Goal: Book appointment/travel/reservation

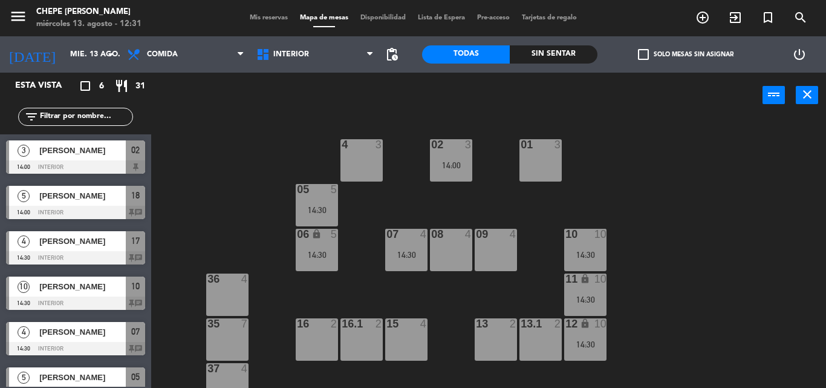
scroll to position [10, 0]
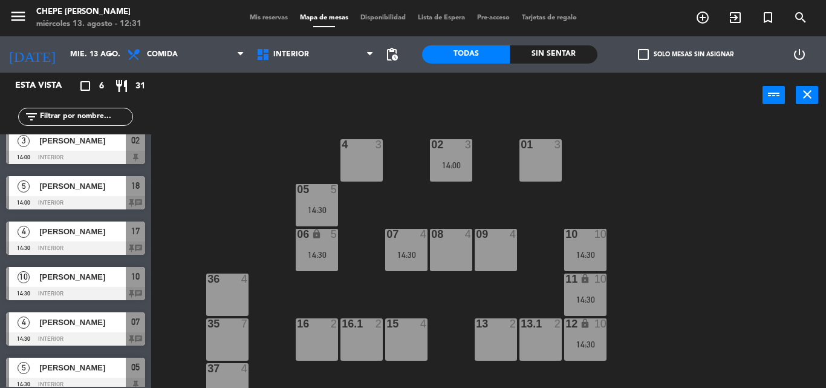
click at [689, 162] on div "02 3 14:00 4 3 01 3 05 5 14:30 06 lock 5 14:30 07 4 14:30 09 4 10 10 14:30 08 4…" at bounding box center [493, 253] width 667 height 270
click at [66, 51] on input "mié. 13 ago." at bounding box center [115, 54] width 102 height 21
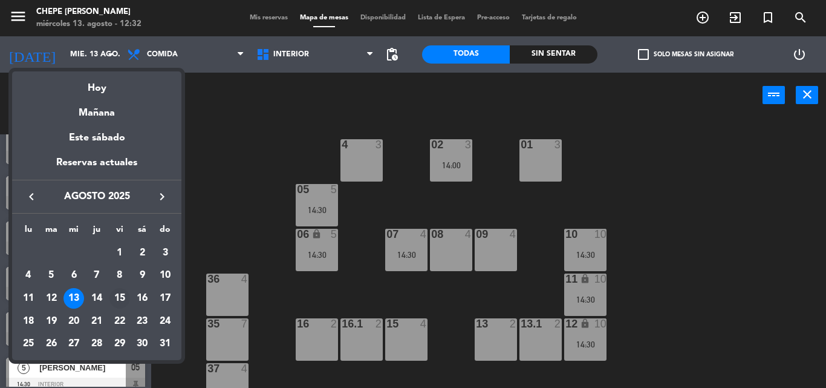
click at [117, 298] on div "15" at bounding box center [120, 298] width 21 height 21
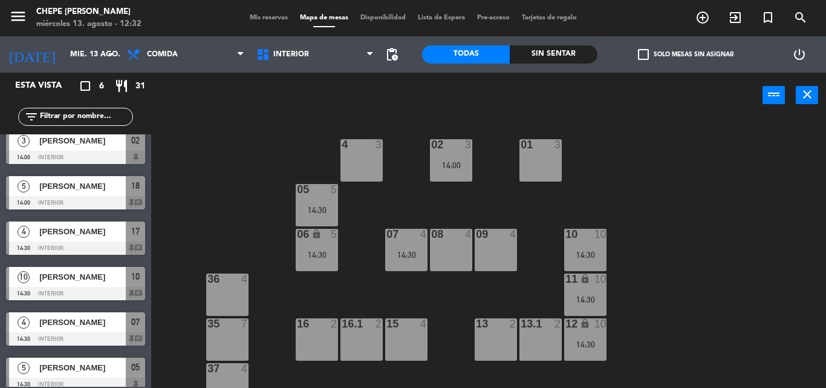
type input "vie. 15 ago."
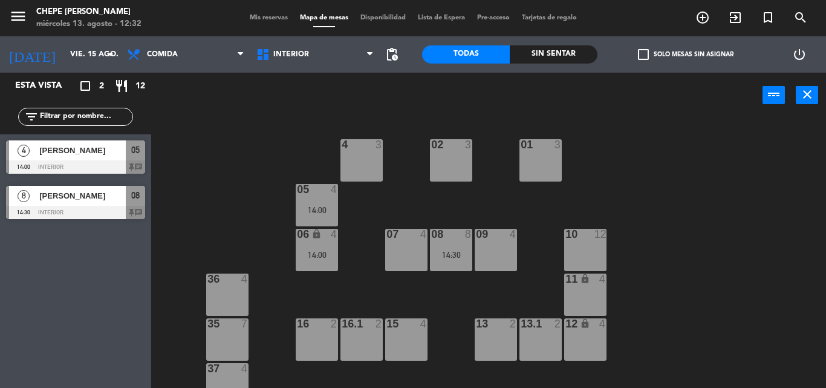
scroll to position [0, 0]
click at [209, 61] on span "Comida" at bounding box center [185, 54] width 129 height 27
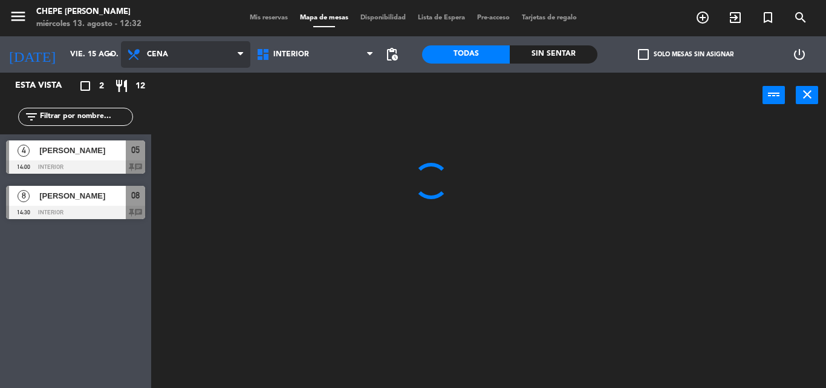
click at [191, 102] on ng-component "menu Chepe [PERSON_NAME] miércoles 13. agosto - 12:32 Mis reservas Mapa de mesa…" at bounding box center [413, 194] width 826 height 388
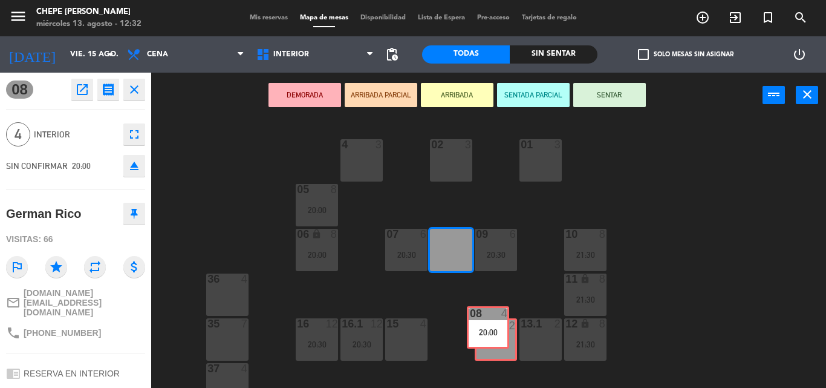
drag, startPoint x: 459, startPoint y: 264, endPoint x: 495, endPoint y: 342, distance: 85.8
click at [495, 342] on div "02 3 4 3 01 3 05 8 20:00 06 lock 8 20:00 07 6 20:30 09 6 20:30 10 8 21:30 08 4 …" at bounding box center [493, 253] width 667 height 270
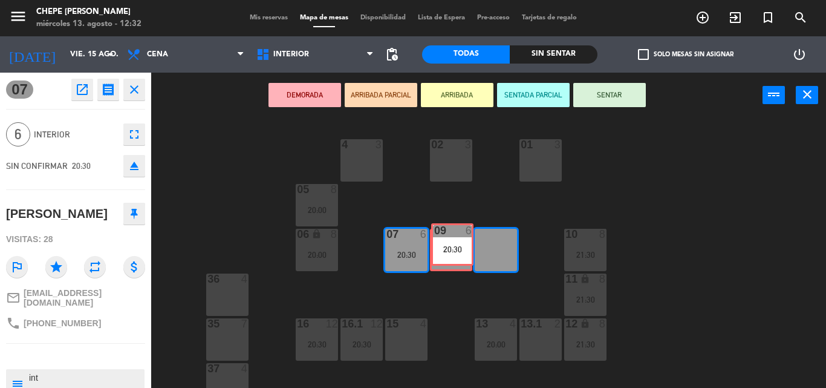
drag, startPoint x: 502, startPoint y: 248, endPoint x: 458, endPoint y: 243, distance: 43.8
click at [458, 243] on div "02 3 4 3 01 3 05 8 20:00 06 lock 8 20:00 07 6 20:30 09 6 20:30 09 6 20:30 10 8 …" at bounding box center [493, 253] width 667 height 270
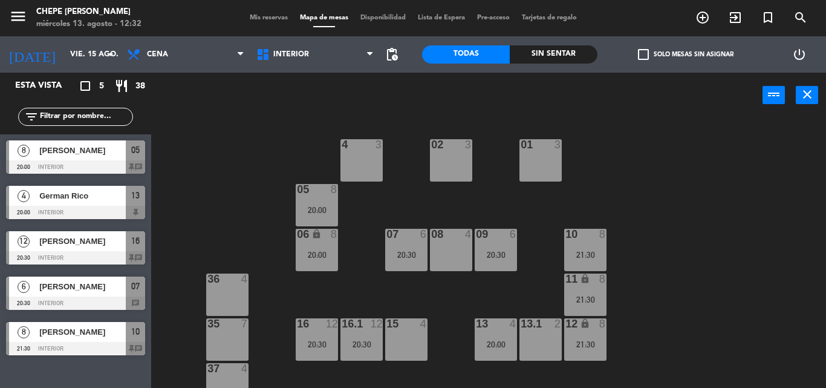
click at [487, 246] on div "09 6 20:30" at bounding box center [496, 250] width 42 height 42
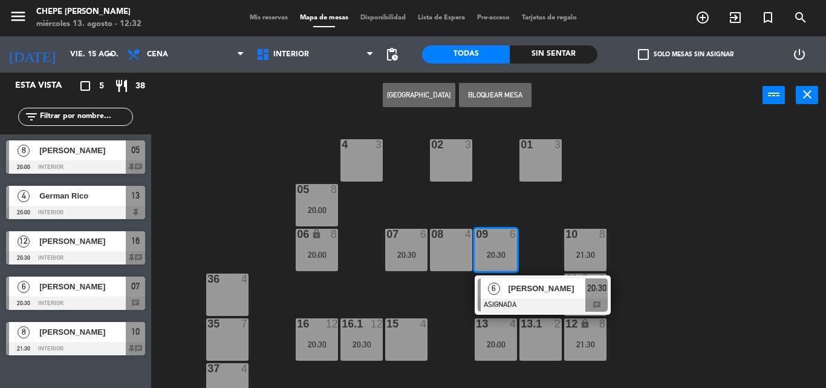
click at [513, 286] on span "[PERSON_NAME]" at bounding box center [546, 288] width 77 height 13
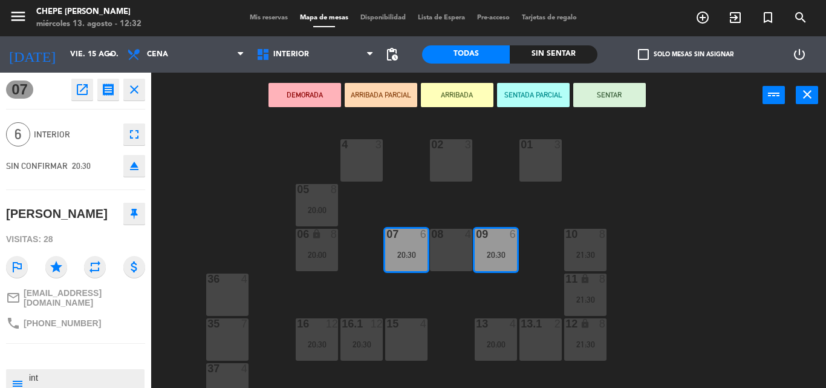
click at [453, 257] on div "08 4" at bounding box center [451, 250] width 42 height 42
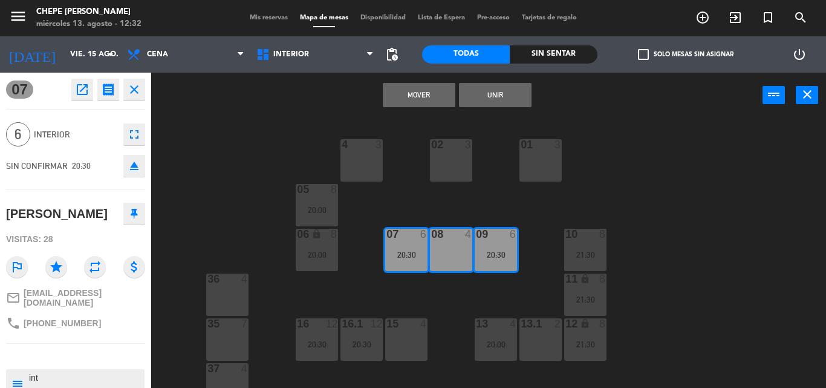
click at [426, 89] on button "Mover" at bounding box center [419, 95] width 73 height 24
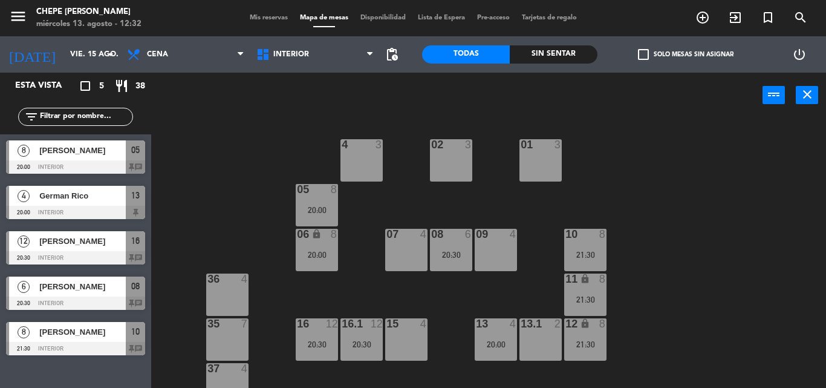
drag, startPoint x: 503, startPoint y: 345, endPoint x: 445, endPoint y: 299, distance: 73.6
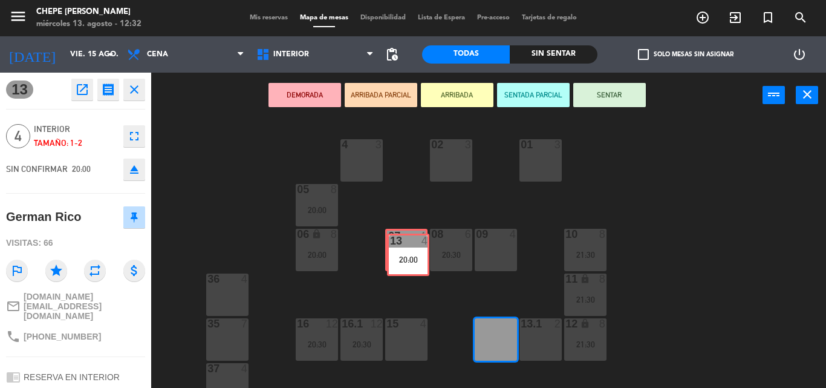
drag, startPoint x: 502, startPoint y: 336, endPoint x: 414, endPoint y: 252, distance: 121.9
click at [414, 252] on div "02 3 4 3 01 3 05 8 20:00 06 lock 8 20:00 07 4 09 4 10 8 21:30 08 6 20:30 11 loc…" at bounding box center [493, 253] width 667 height 270
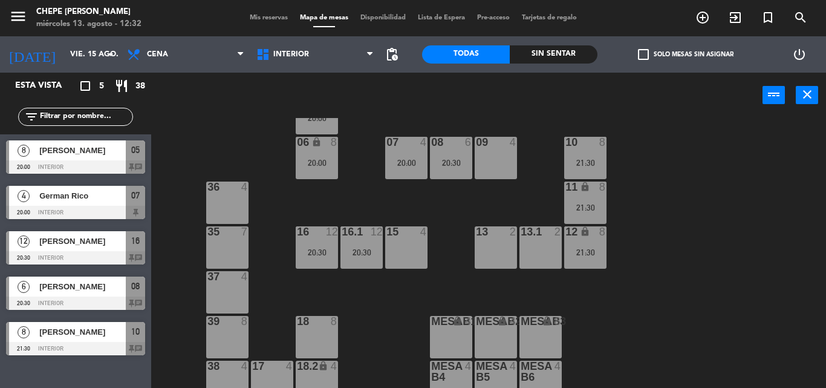
scroll to position [107, 0]
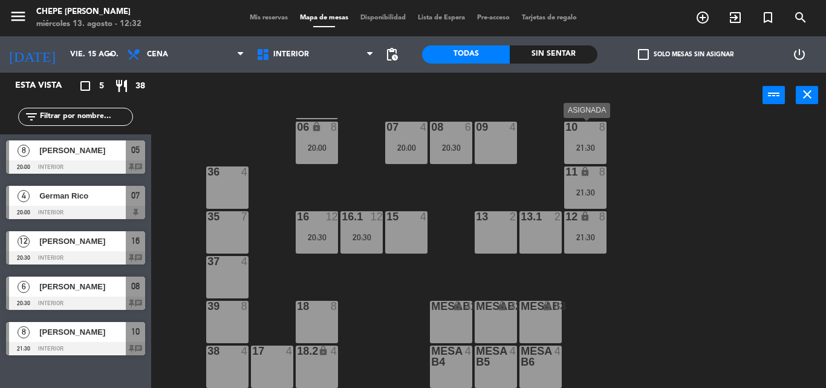
click at [599, 137] on div "10 8 21:30" at bounding box center [585, 143] width 42 height 42
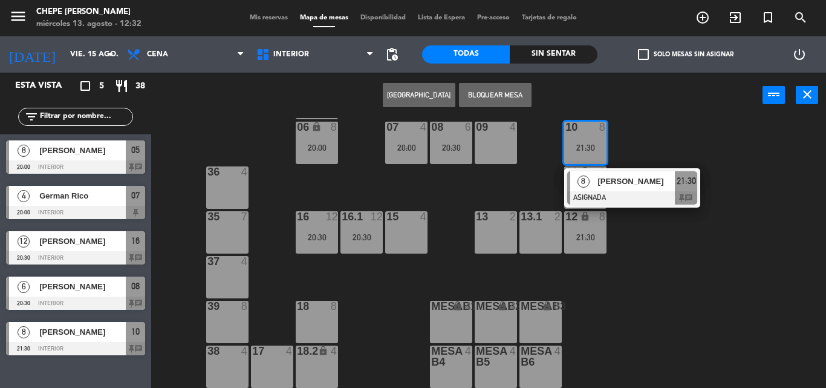
click at [639, 194] on div at bounding box center [632, 197] width 130 height 13
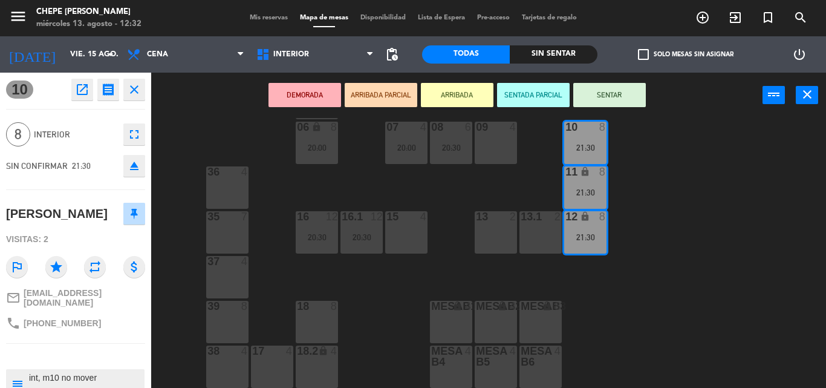
click at [509, 182] on div "02 3 4 3 01 3 05 8 20:00 06 lock 8 20:00 07 4 20:00 09 4 10 8 21:30 08 6 20:30 …" at bounding box center [493, 253] width 667 height 270
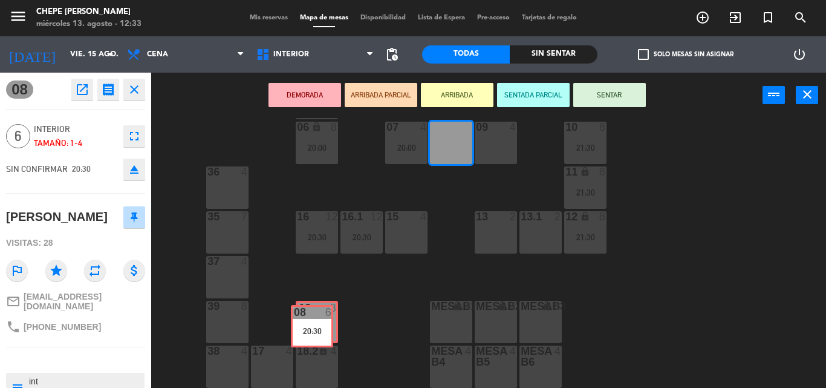
drag, startPoint x: 456, startPoint y: 144, endPoint x: 317, endPoint y: 327, distance: 230.1
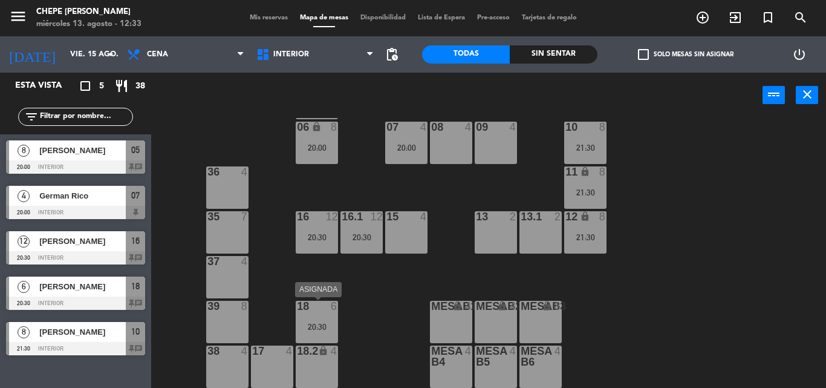
click at [330, 320] on div "18 6 20:30" at bounding box center [317, 322] width 42 height 42
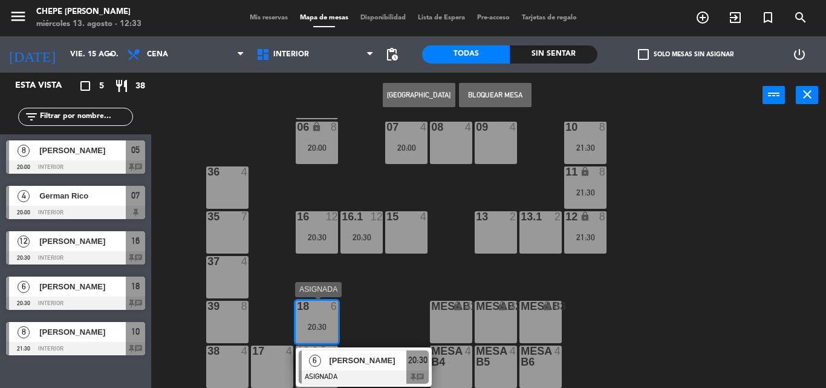
click at [361, 362] on div "6 [PERSON_NAME] ASIGNADA 20:30 chat" at bounding box center [364, 366] width 154 height 39
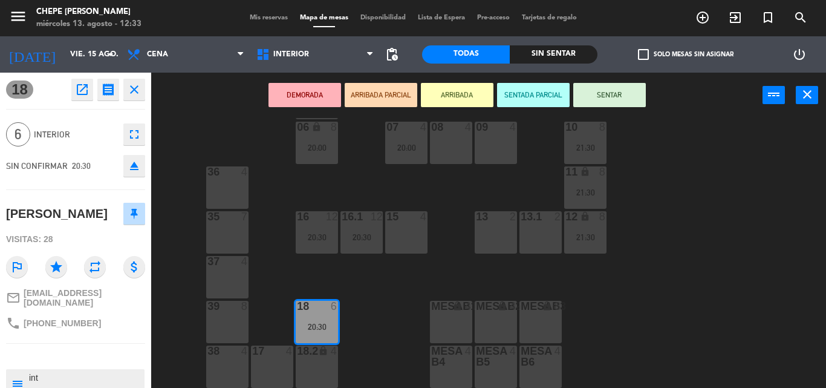
click at [322, 361] on div "18.2 lock 4" at bounding box center [317, 366] width 42 height 42
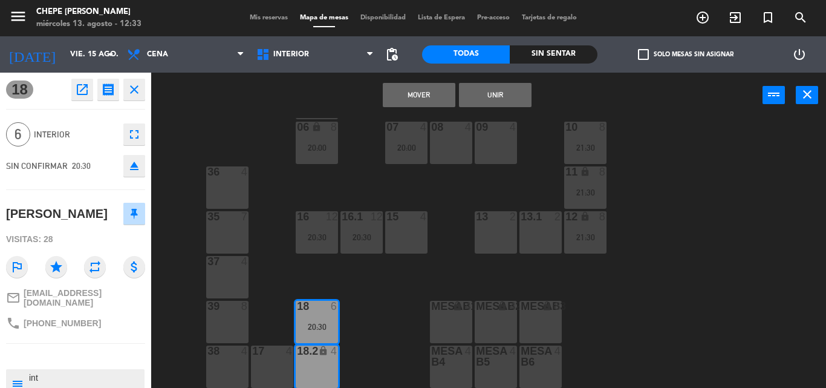
click at [485, 95] on button "Unir" at bounding box center [495, 95] width 73 height 24
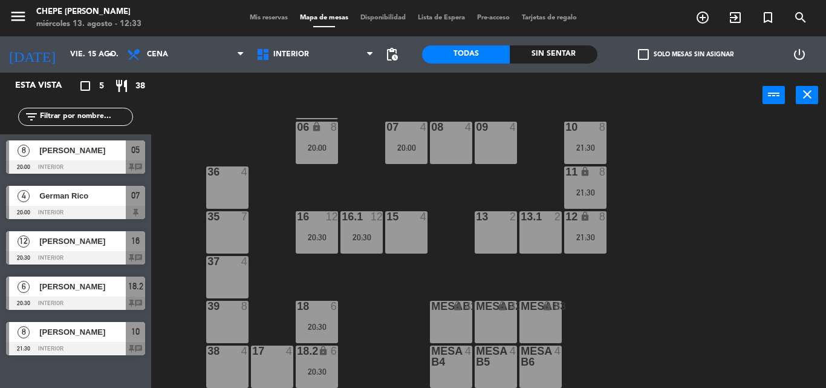
click at [456, 143] on div "08 4" at bounding box center [451, 143] width 42 height 42
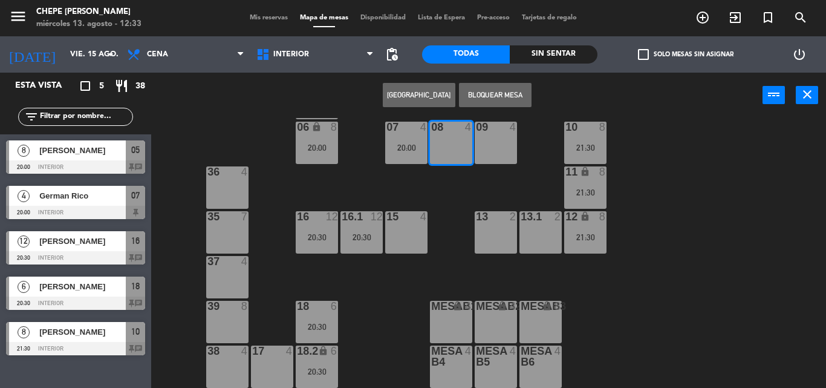
click at [419, 94] on button "[GEOGRAPHIC_DATA]" at bounding box center [419, 95] width 73 height 24
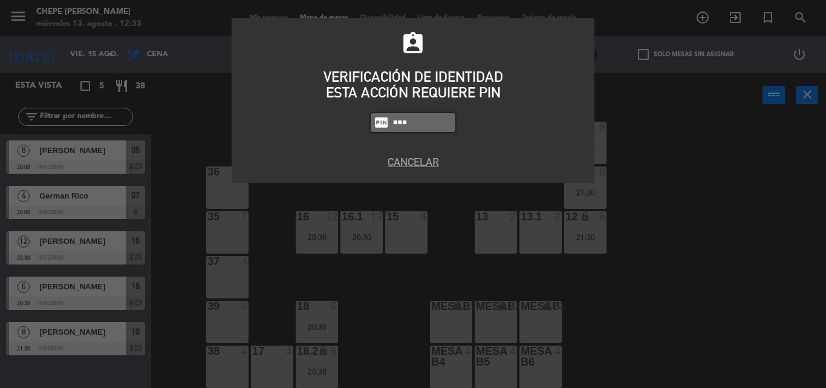
type input "5257"
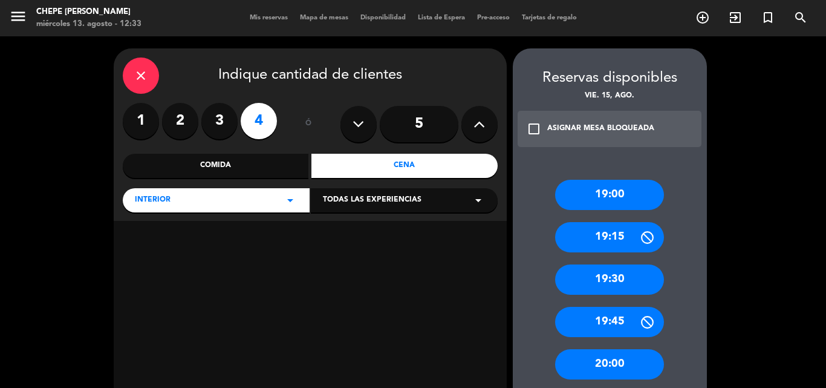
click at [475, 128] on icon at bounding box center [479, 124] width 11 height 18
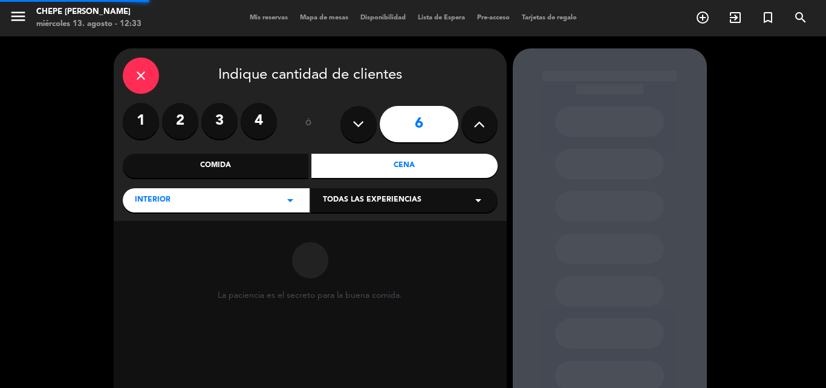
click at [475, 128] on icon at bounding box center [479, 124] width 11 height 18
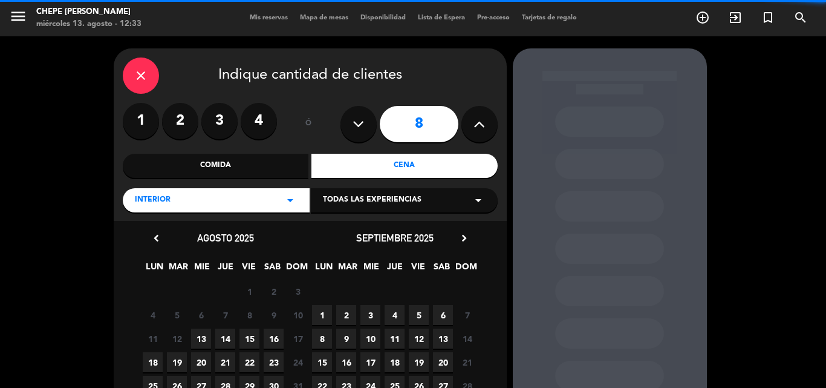
click at [475, 128] on icon at bounding box center [479, 124] width 11 height 18
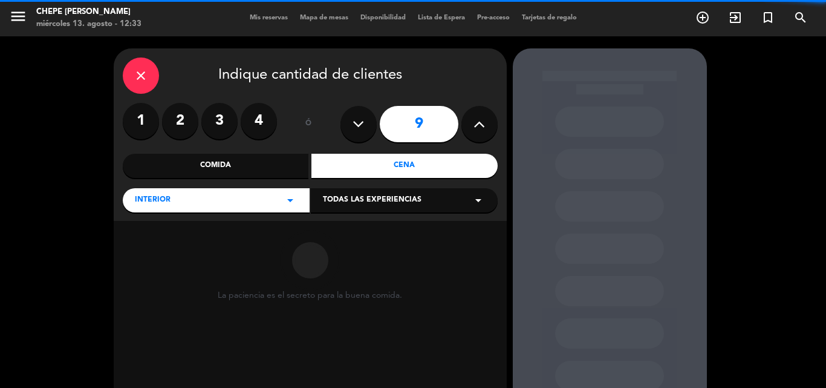
click at [475, 128] on icon at bounding box center [479, 124] width 11 height 18
type input "10"
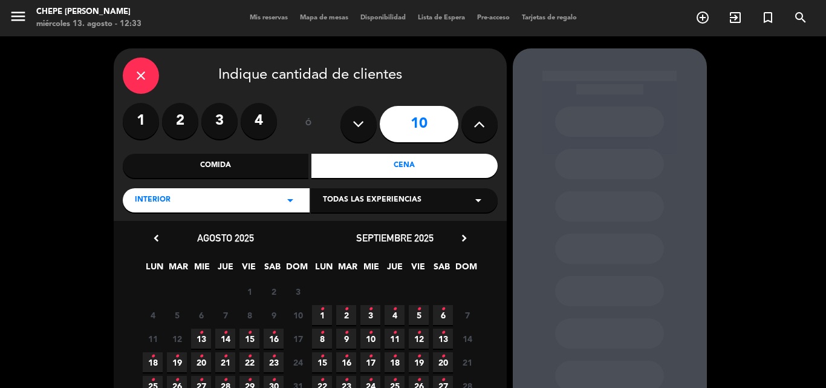
click at [200, 335] on icon "•" at bounding box center [201, 332] width 4 height 19
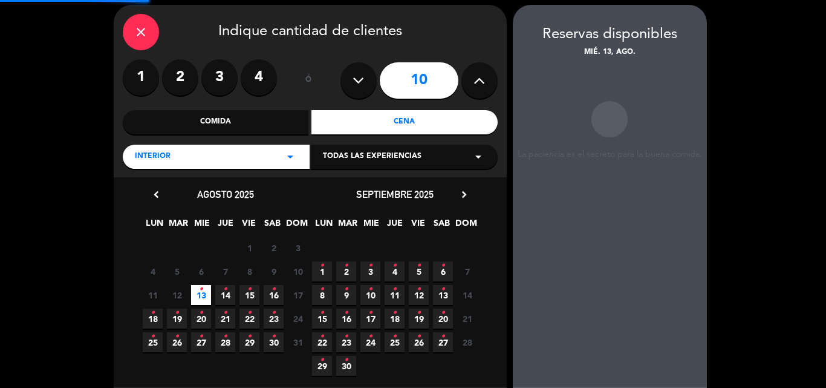
scroll to position [48, 0]
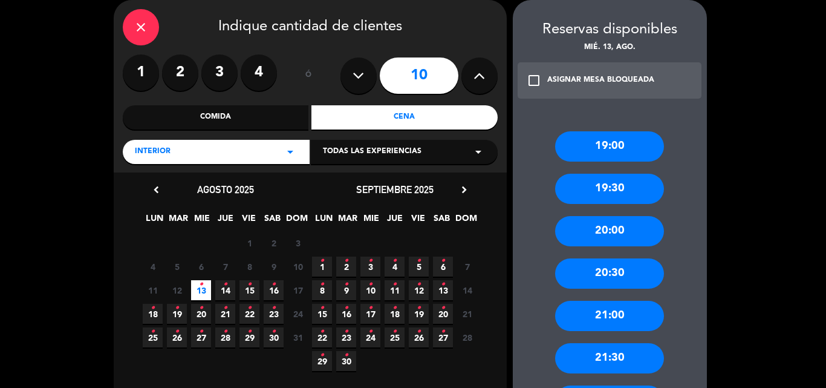
click at [244, 286] on span "15 •" at bounding box center [250, 290] width 20 height 20
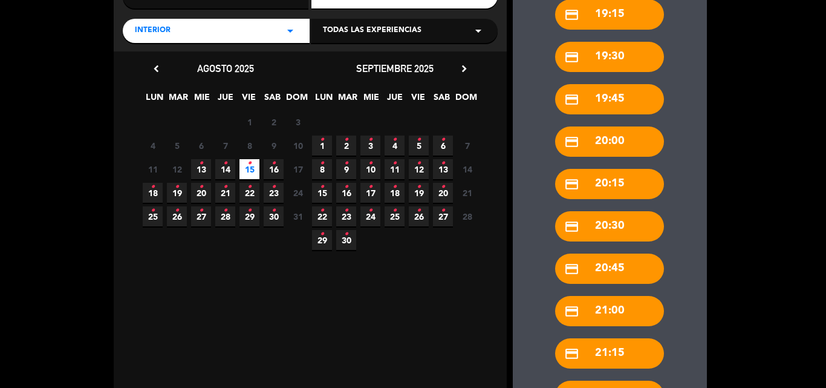
click at [624, 313] on div "credit_card 21:00" at bounding box center [609, 311] width 109 height 30
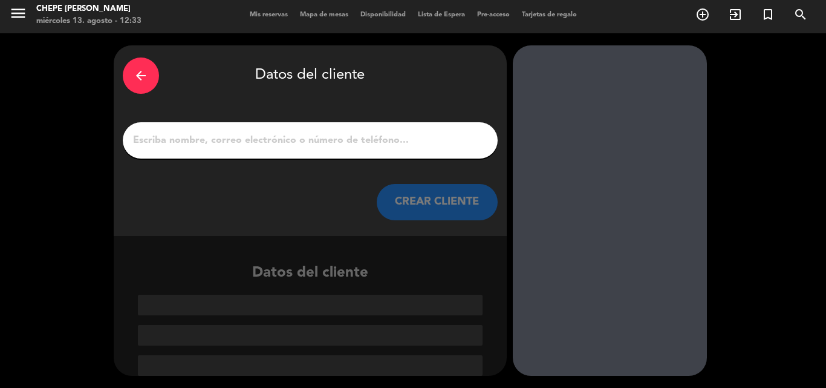
click at [314, 129] on div at bounding box center [310, 140] width 375 height 36
click at [294, 145] on input "1" at bounding box center [310, 140] width 357 height 17
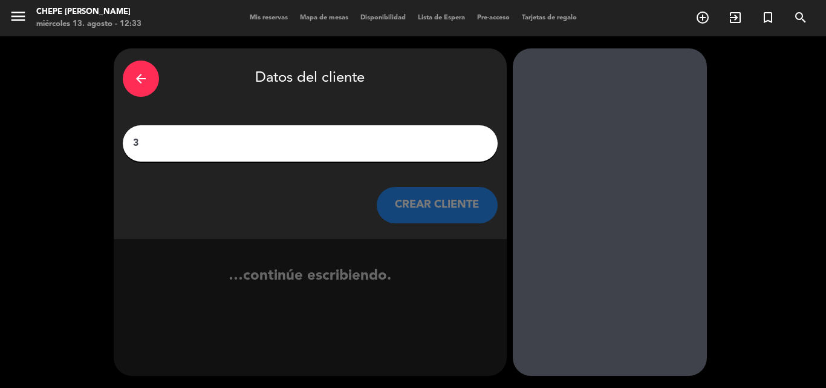
scroll to position [0, 0]
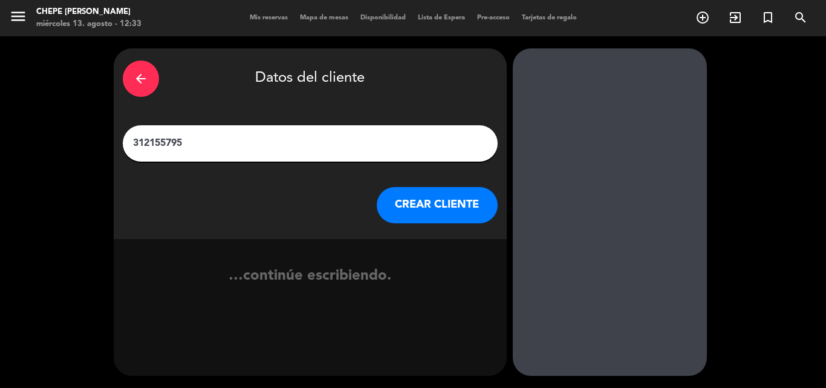
type input "3121557951"
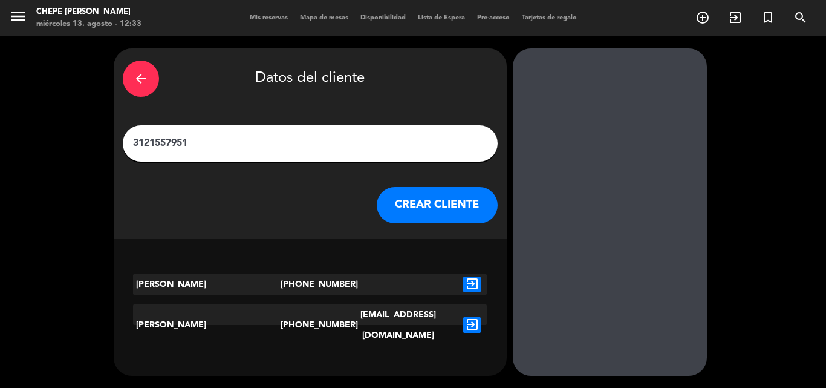
click at [473, 317] on icon "exit_to_app" at bounding box center [472, 325] width 18 height 16
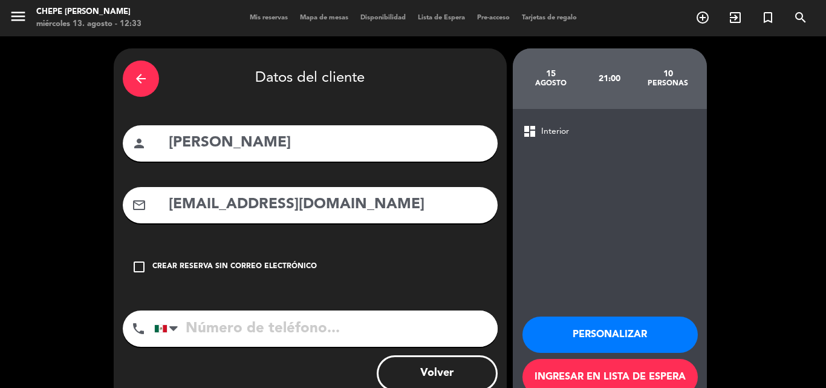
type input "[PHONE_NUMBER]"
click at [594, 327] on button "Personalizar" at bounding box center [610, 334] width 175 height 36
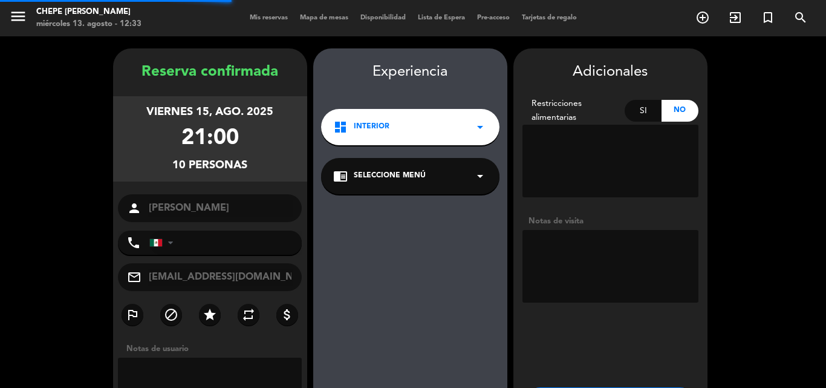
type input "[PHONE_NUMBER]"
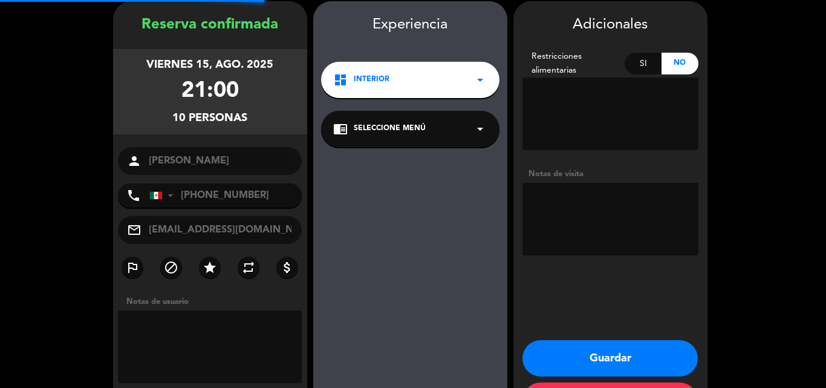
scroll to position [48, 0]
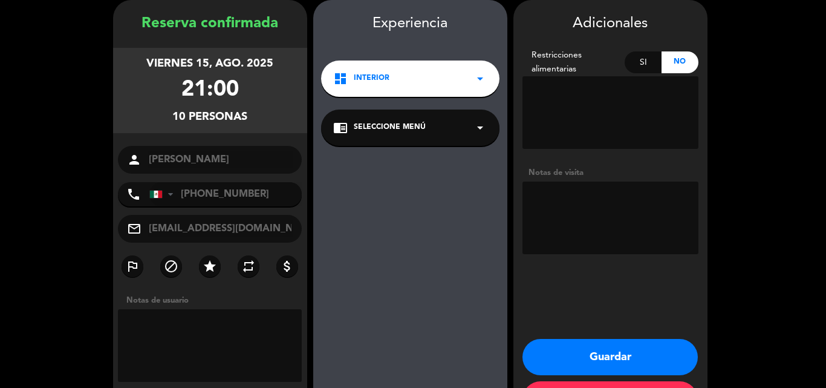
click at [604, 232] on textarea at bounding box center [611, 218] width 176 height 73
type textarea "INTERIOR"
click at [649, 358] on button "Guardar" at bounding box center [610, 357] width 175 height 36
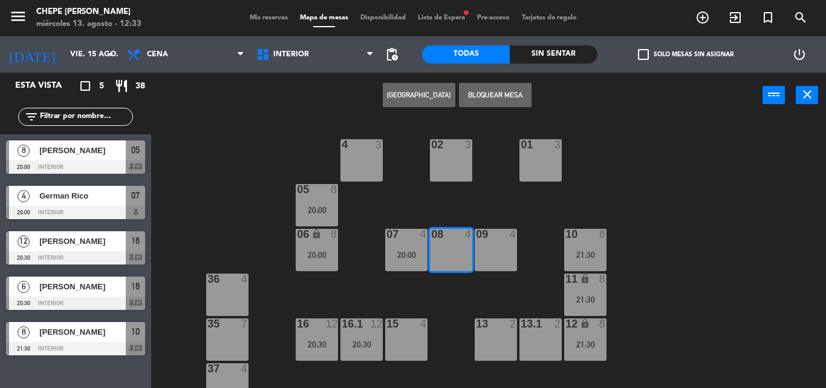
click at [67, 117] on input "text" at bounding box center [86, 116] width 94 height 13
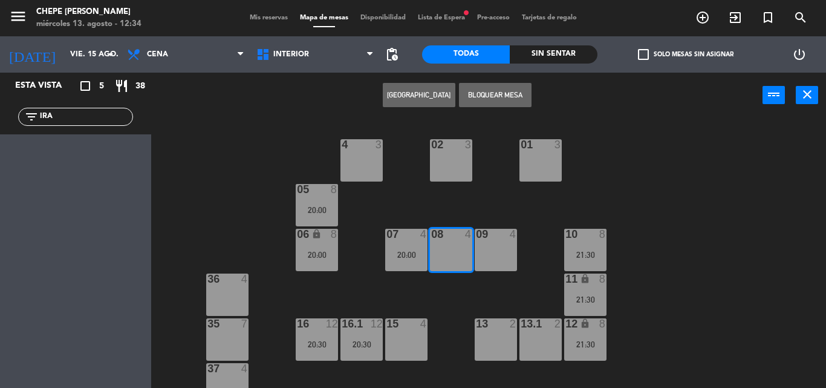
type input "IRA"
click at [192, 138] on div "02 3 4 3 01 3 05 8 20:00 06 lock 8 20:00 07 4 20:00 09 4 10 8 21:30 08 4 11 loc…" at bounding box center [493, 253] width 667 height 270
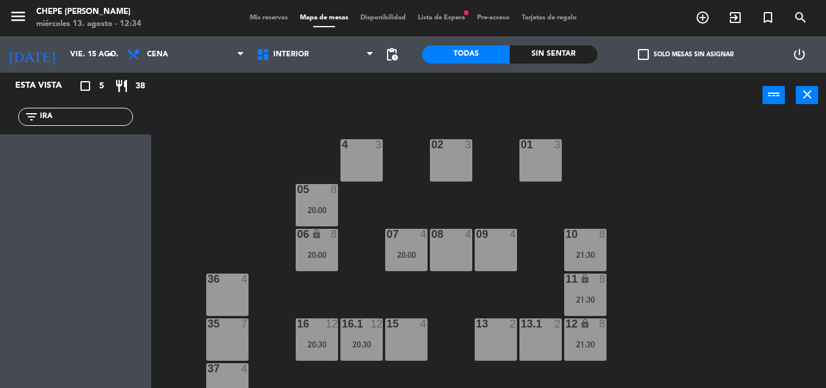
click at [427, 20] on span "Lista de Espera fiber_manual_record" at bounding box center [441, 18] width 59 height 7
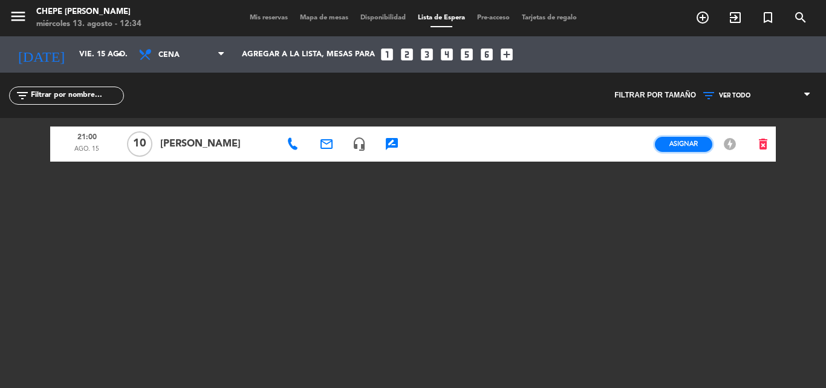
click at [671, 151] on button "Asignar" at bounding box center [683, 144] width 57 height 15
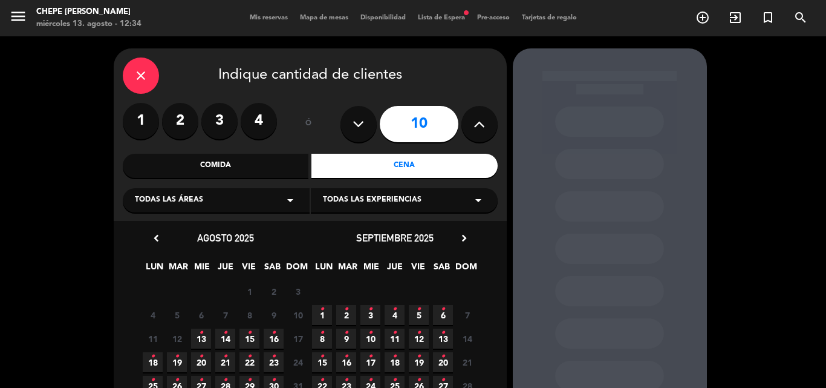
click at [253, 341] on span "15 •" at bounding box center [250, 339] width 20 height 20
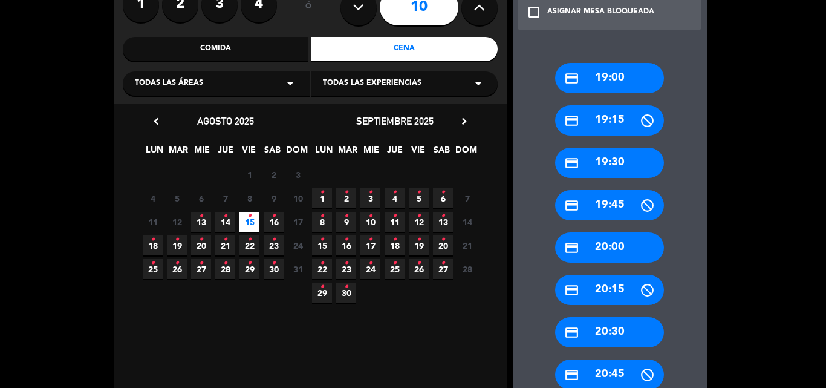
scroll to position [230, 0]
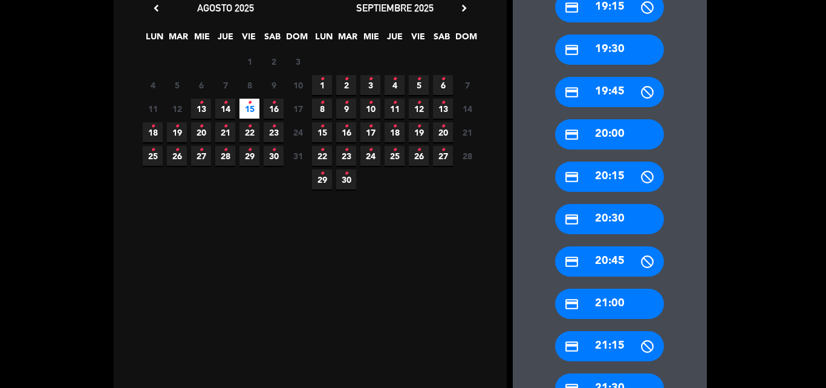
click at [630, 304] on div "credit_card 21:00" at bounding box center [609, 304] width 109 height 30
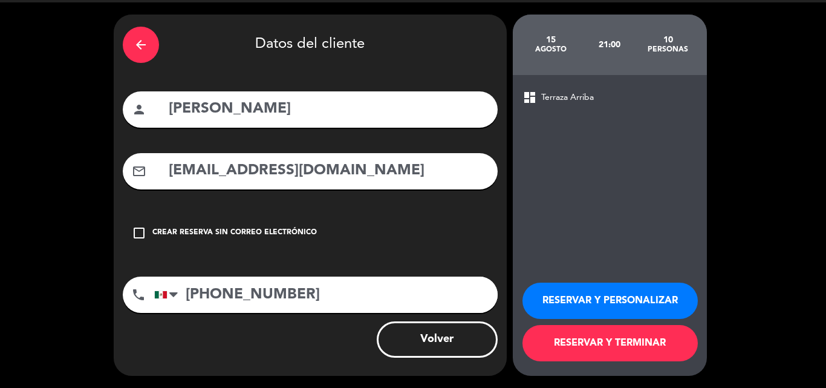
click at [618, 339] on button "RESERVAR Y TERMINAR" at bounding box center [610, 343] width 175 height 36
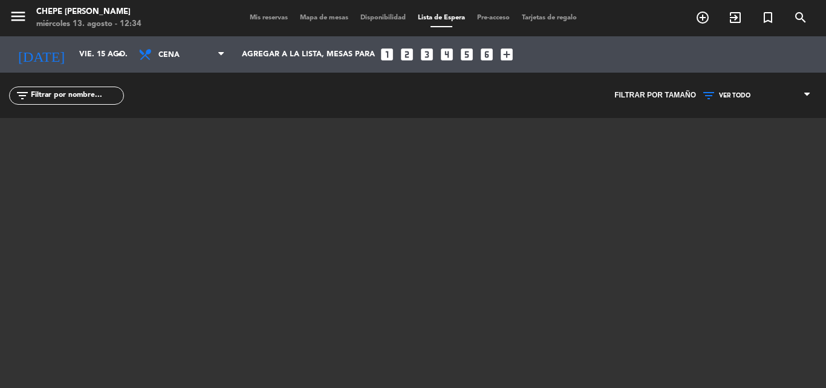
click at [310, 18] on span "Mapa de mesas" at bounding box center [324, 18] width 61 height 7
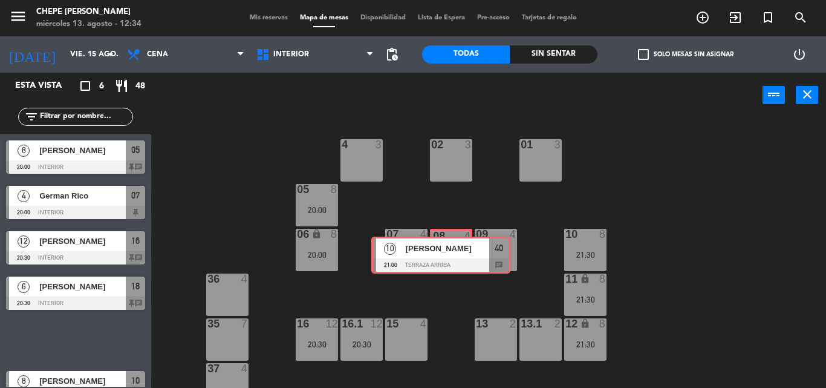
drag, startPoint x: 87, startPoint y: 330, endPoint x: 453, endPoint y: 245, distance: 375.2
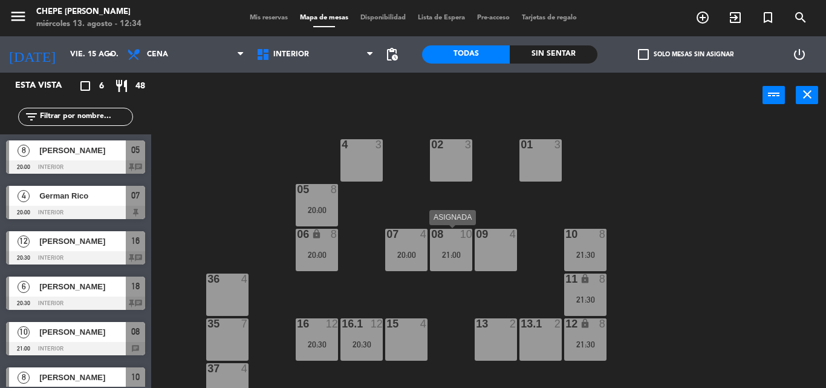
click at [453, 263] on div "08 10 21:00" at bounding box center [451, 250] width 42 height 42
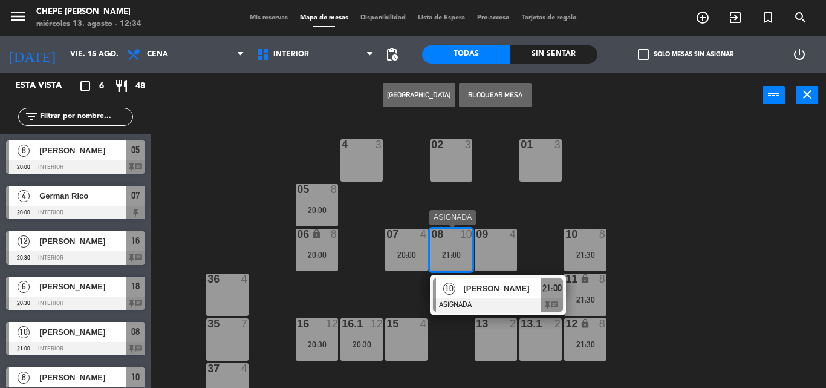
click at [484, 306] on div at bounding box center [498, 304] width 130 height 13
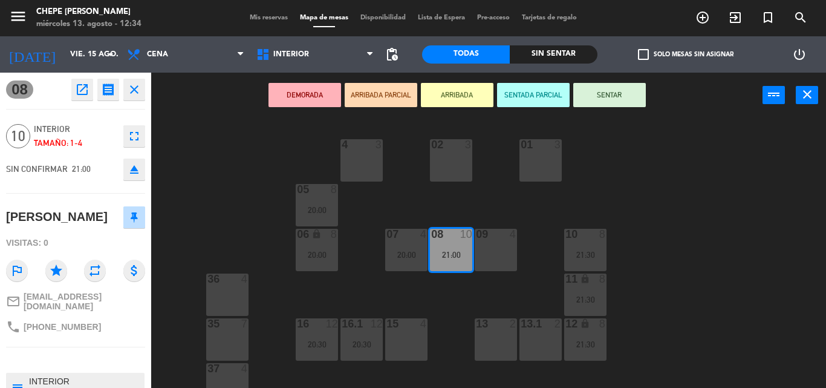
click at [479, 260] on div "09 4" at bounding box center [496, 250] width 42 height 42
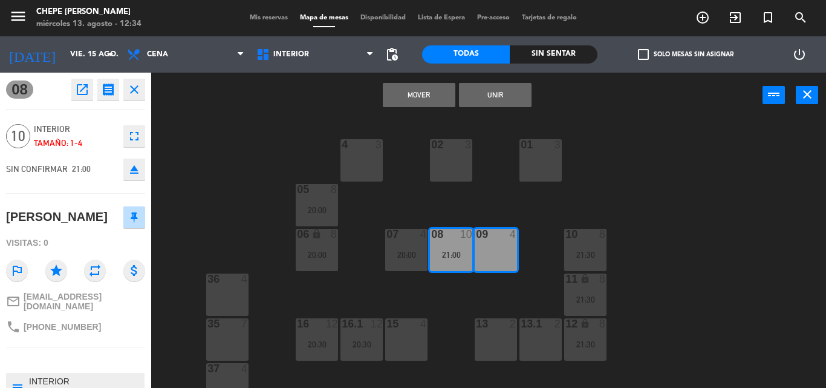
click at [513, 95] on button "Unir" at bounding box center [495, 95] width 73 height 24
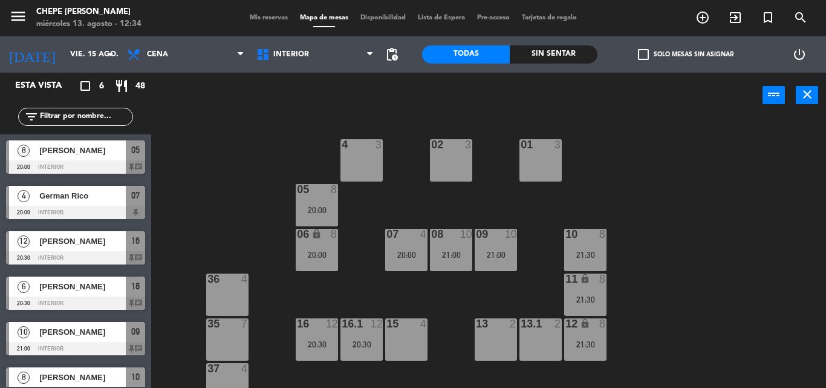
scroll to position [10, 0]
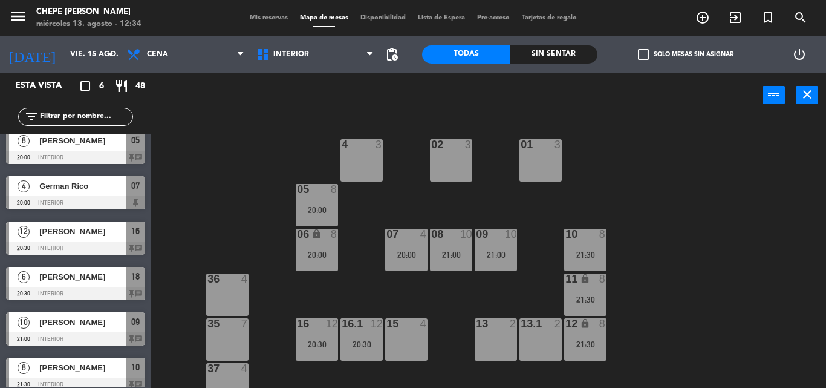
click at [537, 223] on div "02 3 4 3 01 3 05 8 20:00 06 lock 8 20:00 07 4 20:00 09 10 21:00 10 8 21:30 08 1…" at bounding box center [493, 253] width 667 height 270
click at [496, 260] on div "09 10 21:00" at bounding box center [496, 250] width 42 height 42
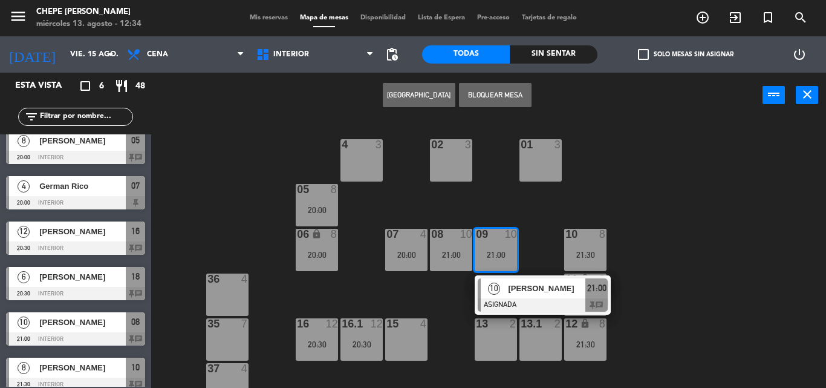
click at [503, 284] on div "10 [PERSON_NAME] ASIGNADA 21:00 chat" at bounding box center [543, 294] width 154 height 39
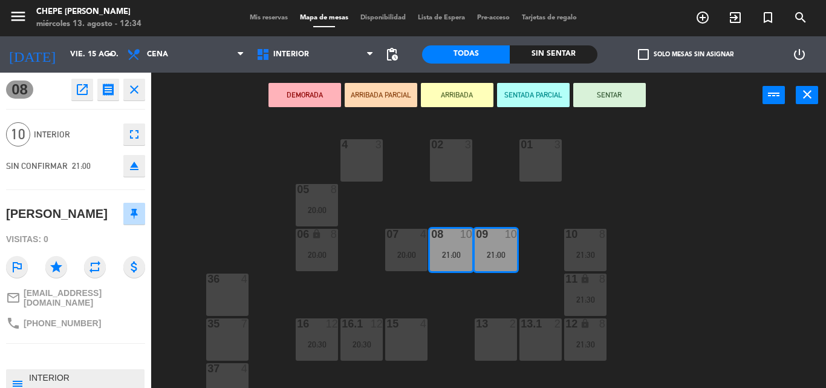
click at [85, 87] on icon "open_in_new" at bounding box center [82, 89] width 15 height 15
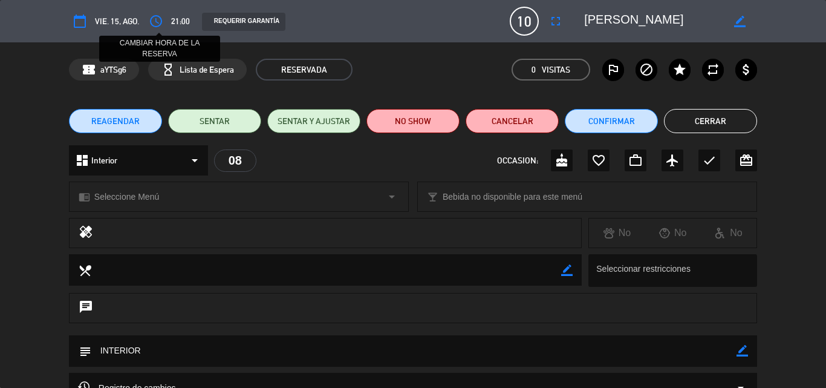
click at [159, 19] on icon "access_time" at bounding box center [156, 21] width 15 height 15
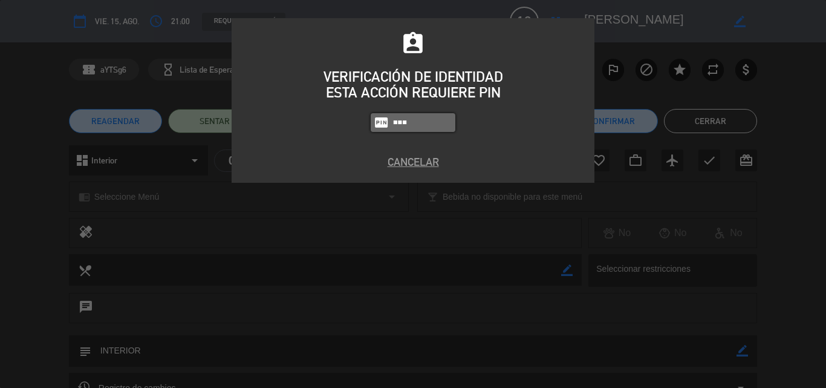
type input "5257"
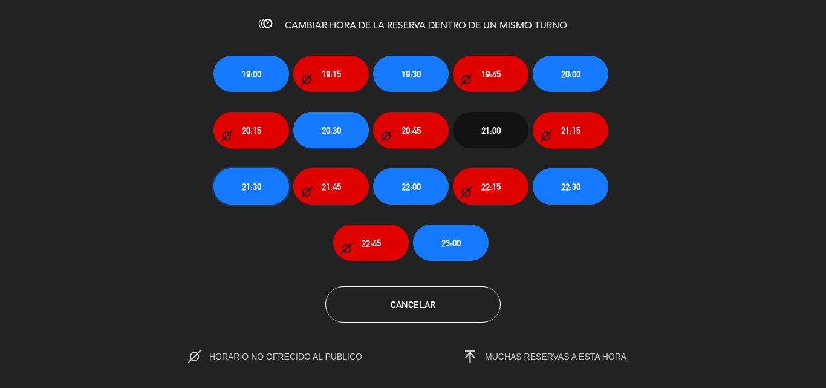
click at [256, 186] on span "21:30" at bounding box center [251, 187] width 19 height 14
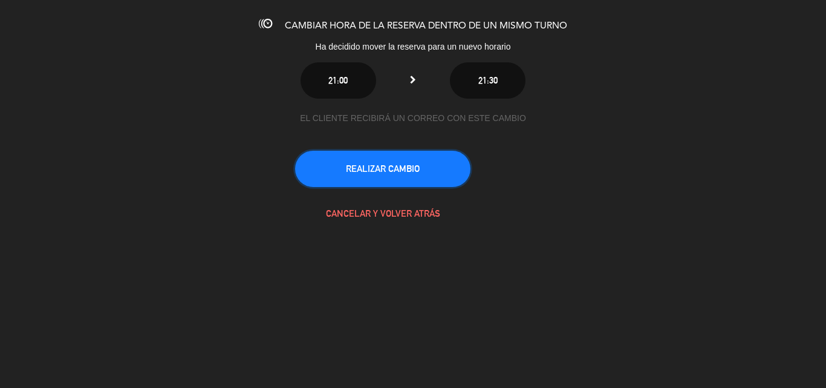
click at [424, 177] on button "REALIZAR CAMBIO" at bounding box center [382, 169] width 175 height 36
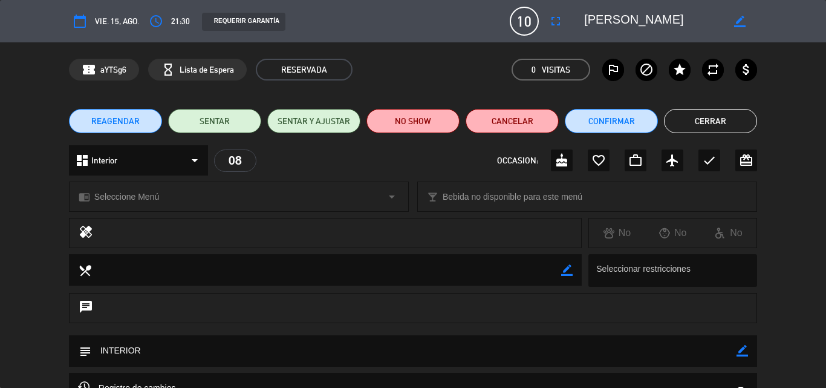
click at [728, 113] on button "Cerrar" at bounding box center [710, 121] width 93 height 24
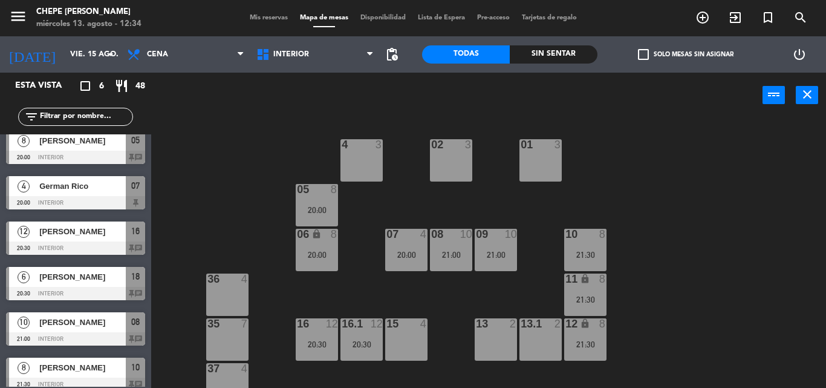
click at [557, 196] on div "02 3 4 3 01 3 05 8 20:00 06 lock 8 20:00 07 4 20:00 09 10 21:00 10 8 21:30 08 1…" at bounding box center [493, 253] width 667 height 270
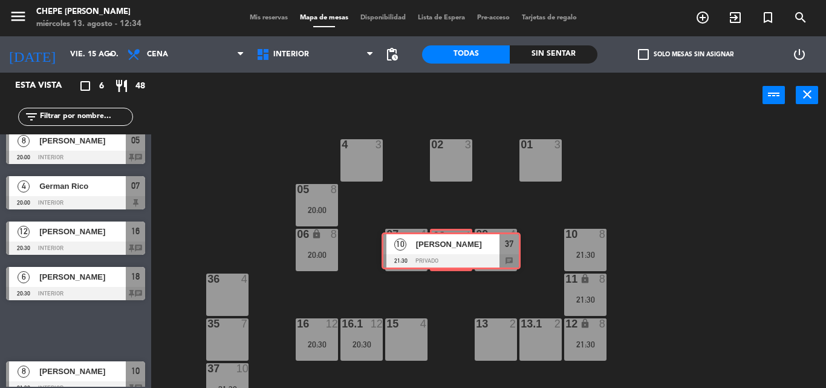
drag, startPoint x: 84, startPoint y: 321, endPoint x: 460, endPoint y: 241, distance: 384.1
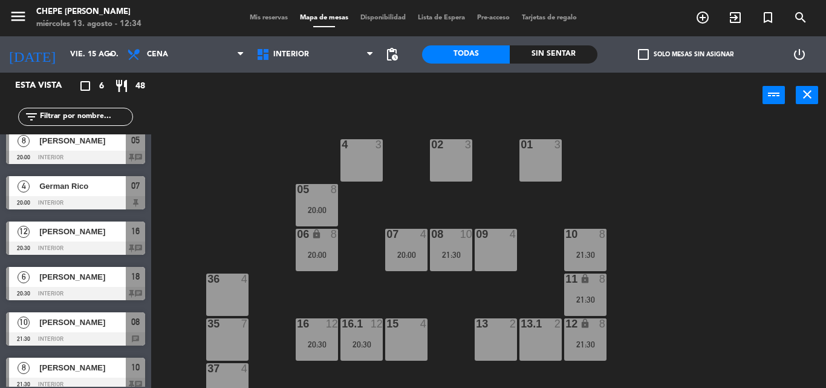
click at [457, 258] on div "21:30" at bounding box center [451, 254] width 42 height 8
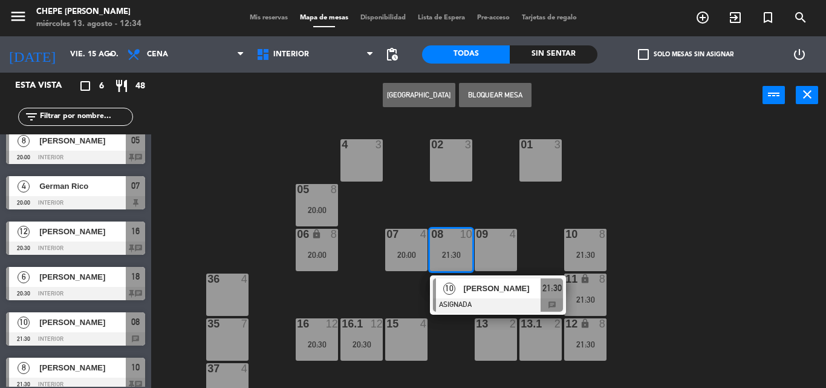
click at [489, 297] on div "[PERSON_NAME]" at bounding box center [501, 288] width 79 height 20
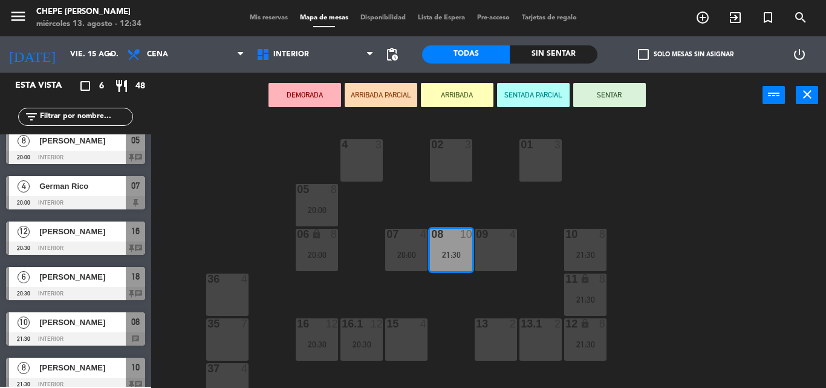
click at [497, 260] on div "09 4" at bounding box center [496, 250] width 42 height 42
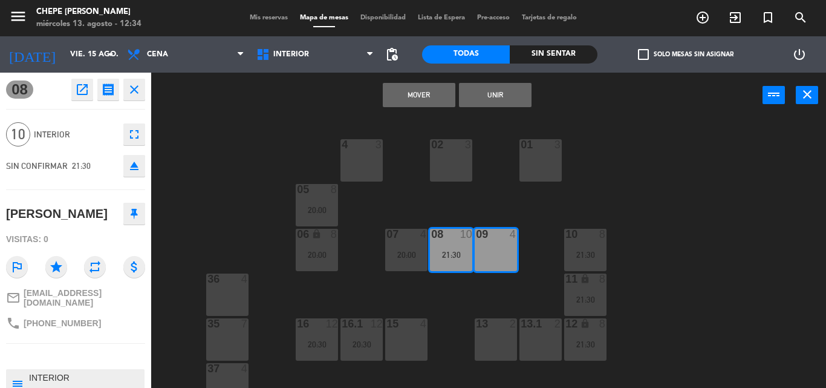
click at [494, 94] on button "Unir" at bounding box center [495, 95] width 73 height 24
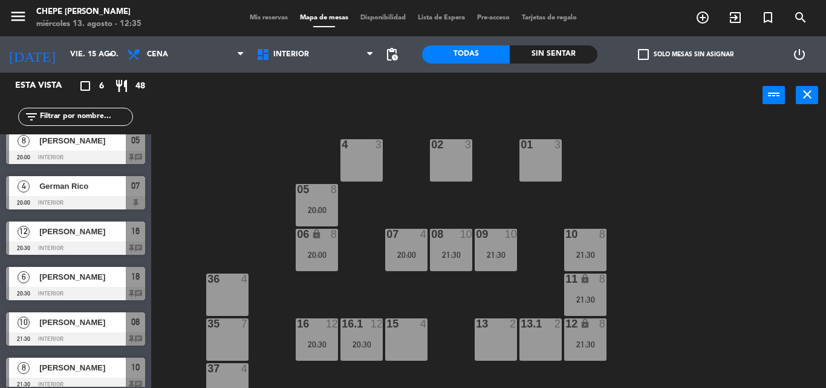
click at [681, 176] on div "02 3 4 3 01 3 05 8 20:00 06 lock 8 20:00 07 4 20:00 09 10 21:30 10 8 21:30 08 1…" at bounding box center [493, 253] width 667 height 270
click at [609, 161] on div "02 3 4 3 01 3 05 8 20:00 06 lock 8 20:00 07 4 20:00 09 10 21:30 10 8 21:30 08 1…" at bounding box center [493, 253] width 667 height 270
click at [623, 122] on div "02 3 4 3 01 3 05 8 20:00 06 lock 8 20:00 07 4 20:00 09 10 21:30 10 8 21:30 08 1…" at bounding box center [493, 253] width 667 height 270
click at [73, 56] on input "vie. 15 ago." at bounding box center [115, 54] width 102 height 21
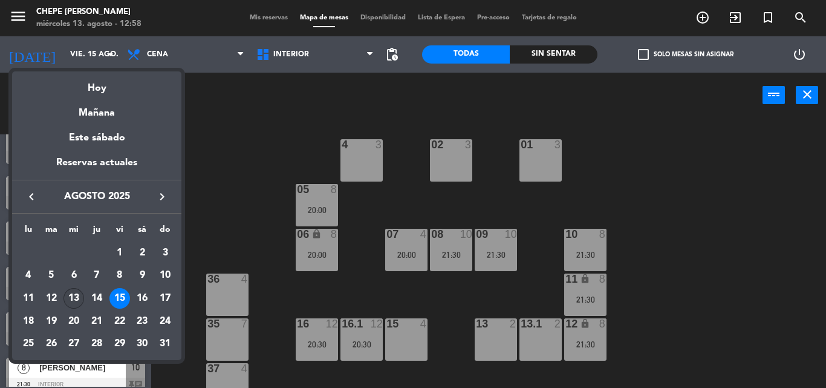
click at [77, 296] on div "13" at bounding box center [74, 298] width 21 height 21
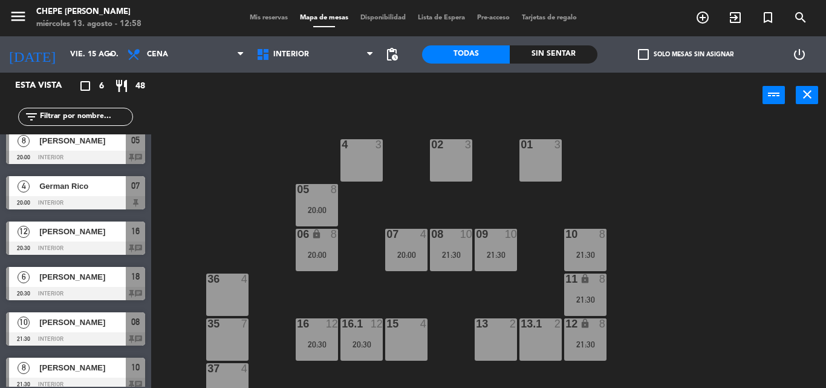
type input "mié. 13 ago."
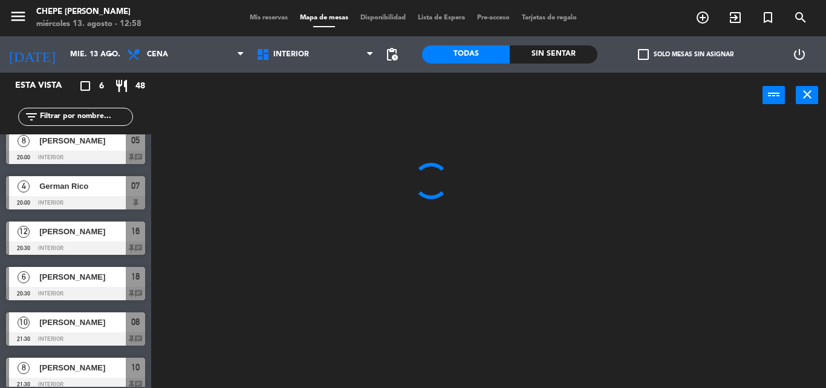
scroll to position [0, 0]
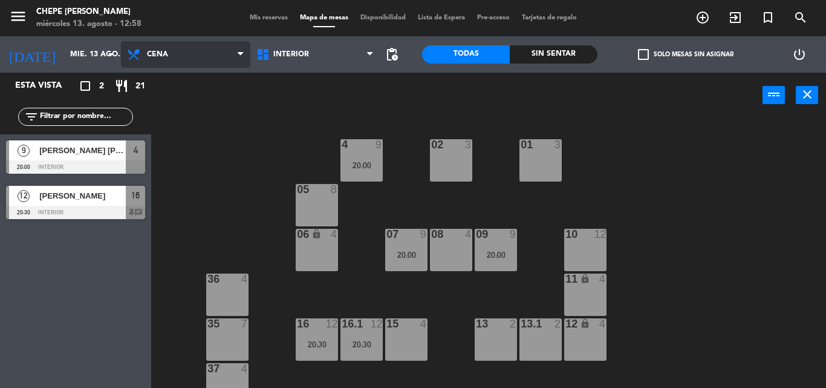
click at [179, 55] on span "Cena" at bounding box center [185, 54] width 129 height 27
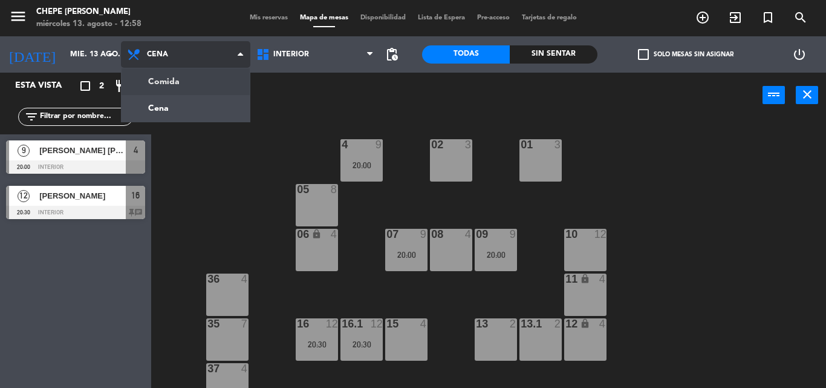
click at [175, 81] on ng-component "menu Chepe [PERSON_NAME] miércoles 13. agosto - 12:58 Mis reservas Mapa de mesa…" at bounding box center [413, 194] width 826 height 388
